Goal: Navigation & Orientation: Find specific page/section

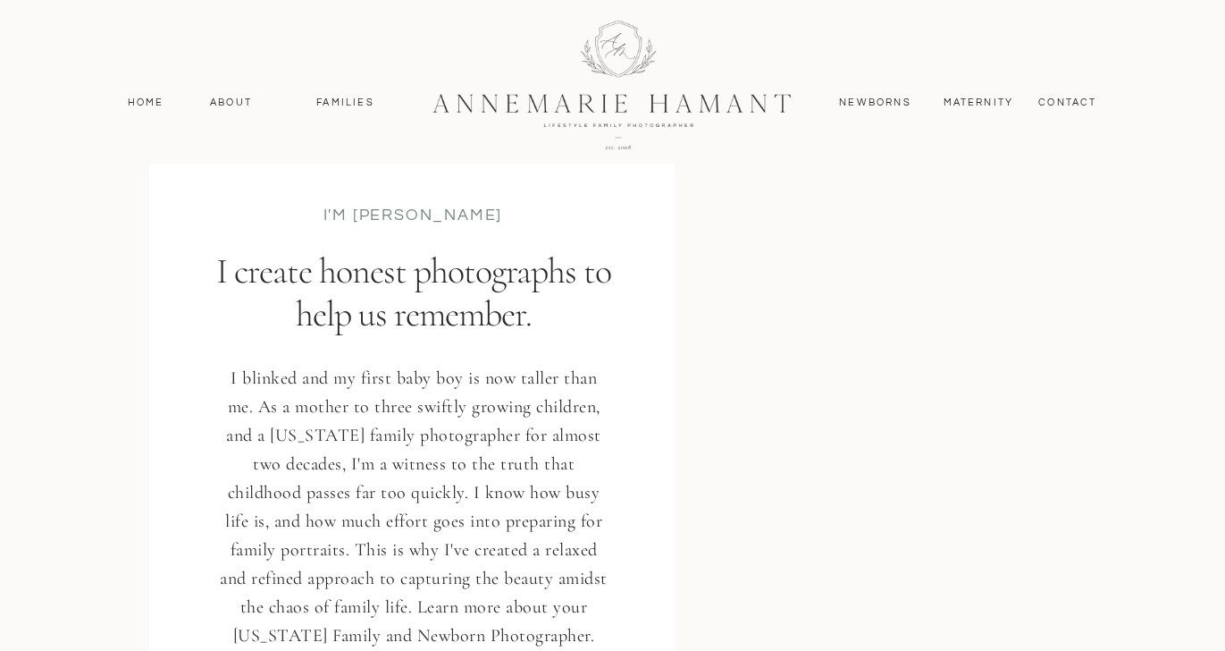
scroll to position [2239, 0]
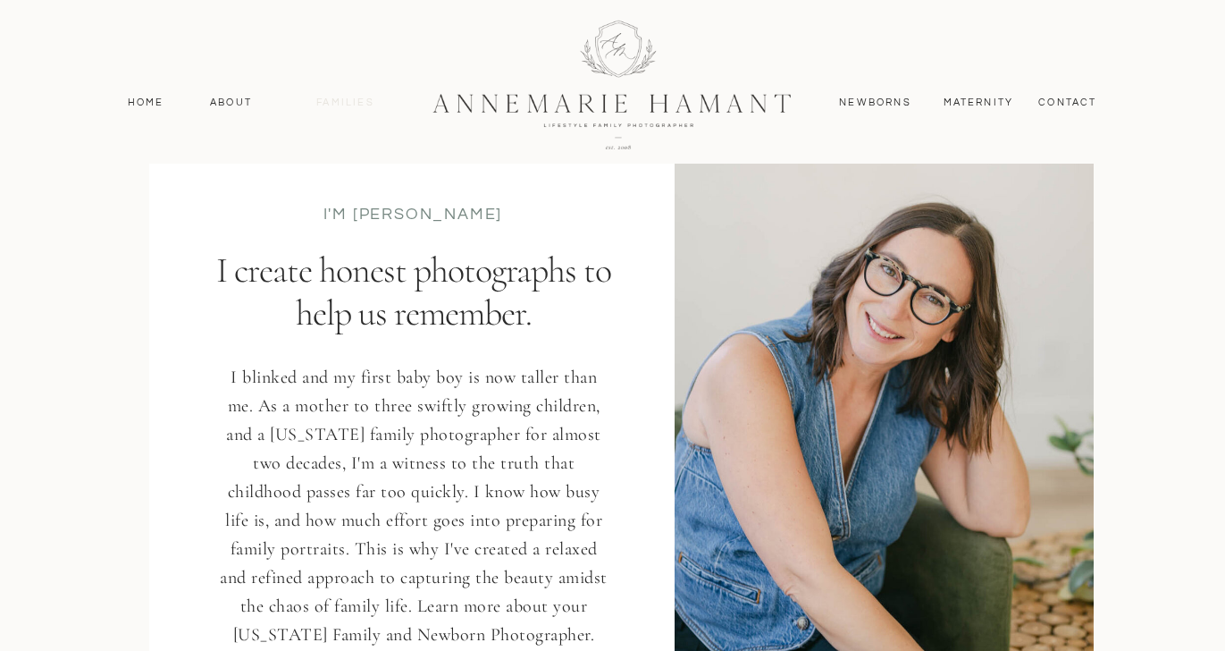
click at [332, 105] on nav "Families" at bounding box center [346, 103] width 80 height 16
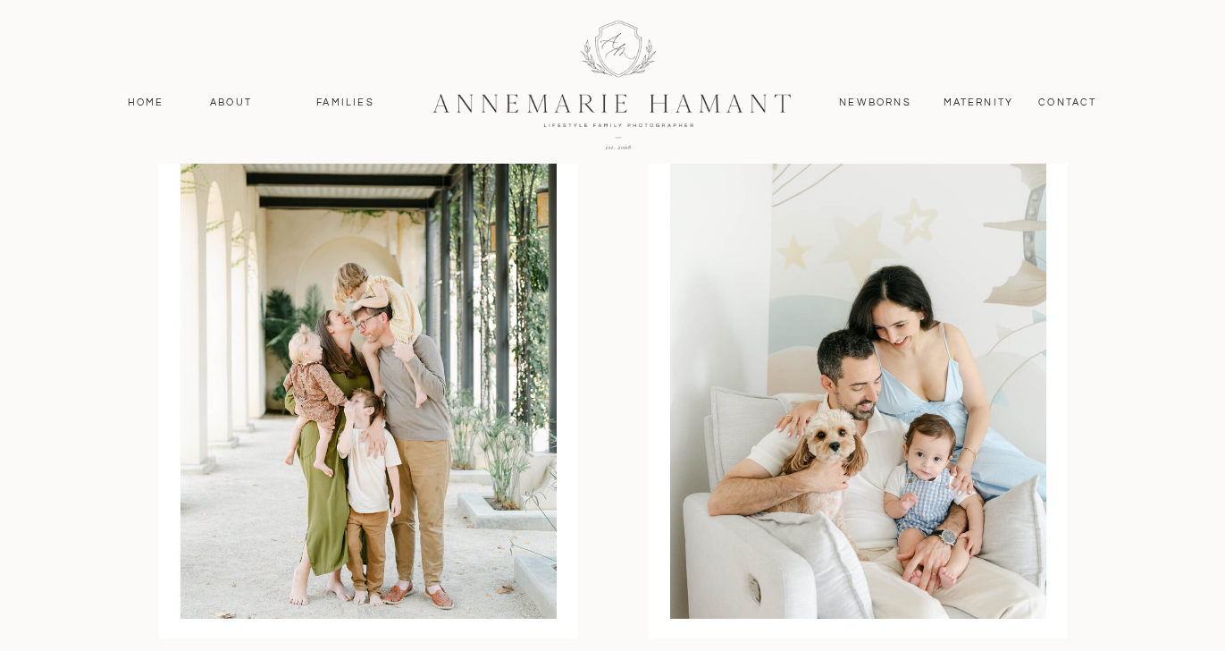
scroll to position [4781, 0]
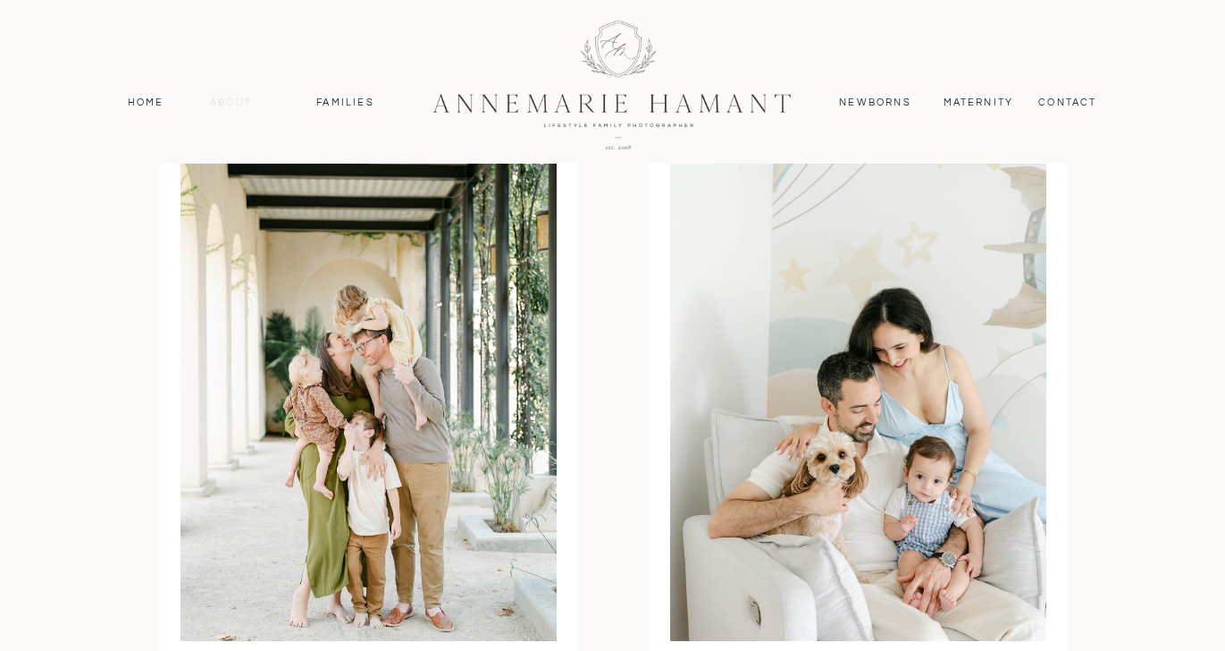
click at [230, 100] on nav "About" at bounding box center [232, 103] width 52 height 16
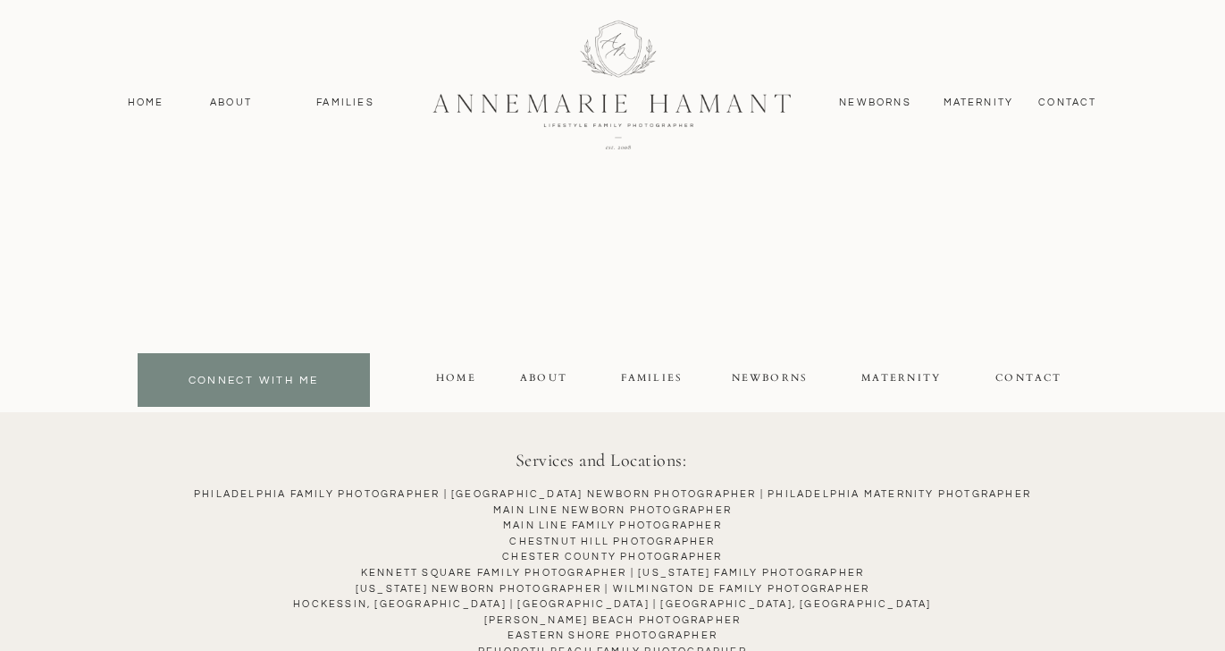
scroll to position [4748, 0]
